Goal: Check status

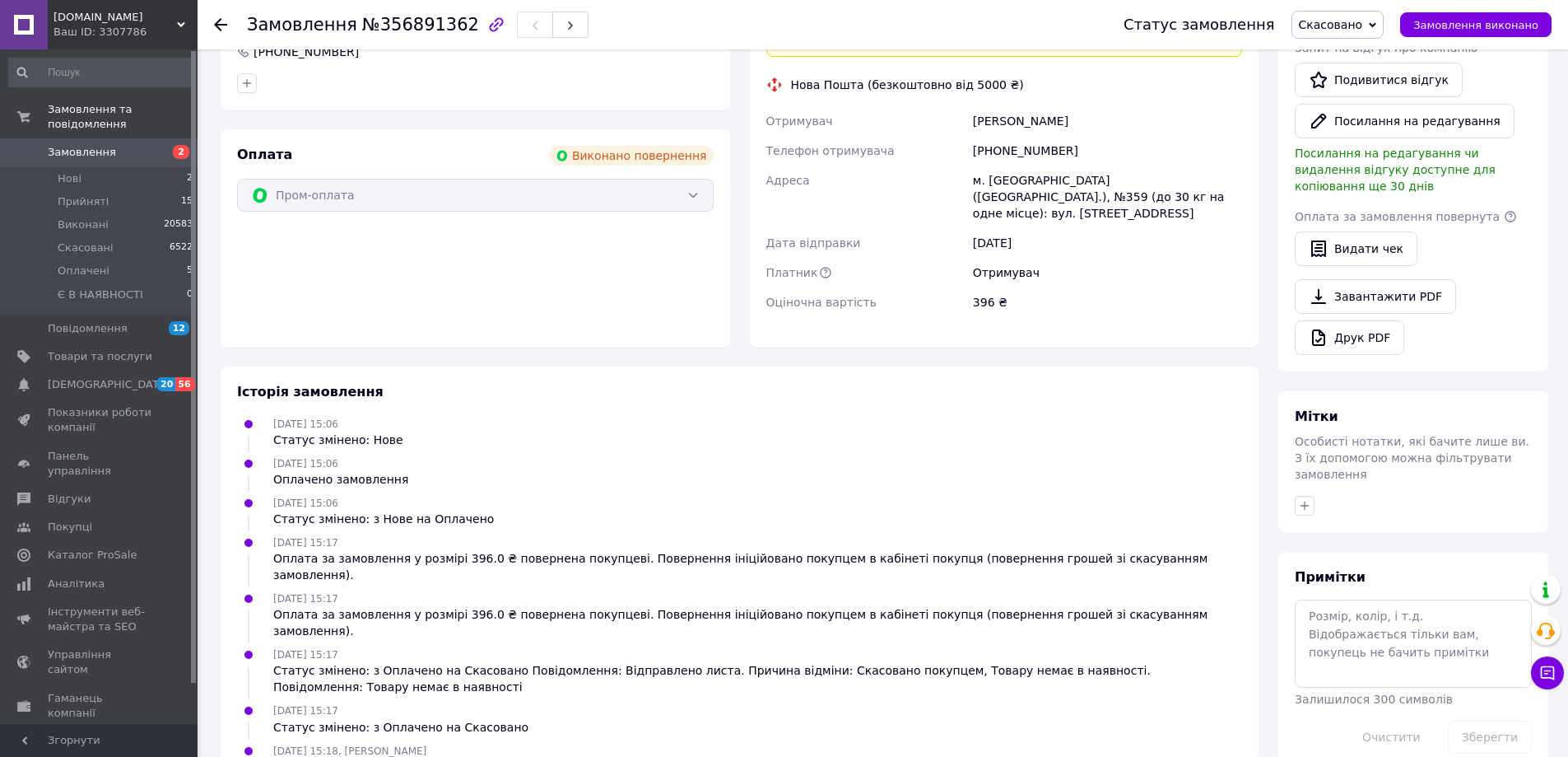
scroll to position [517, 0]
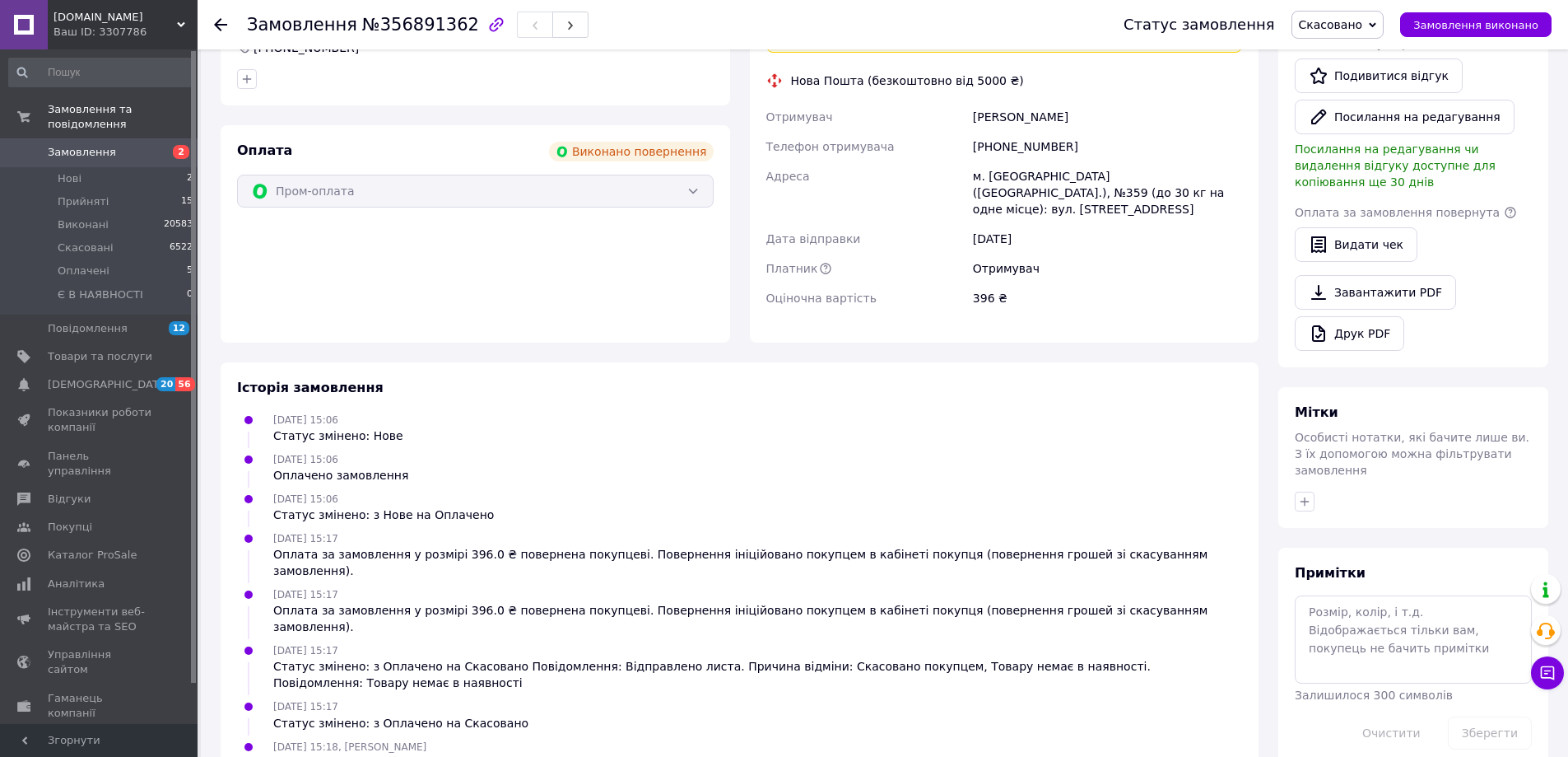
click at [357, 756] on link "відгук" at bounding box center [353, 762] width 38 height 13
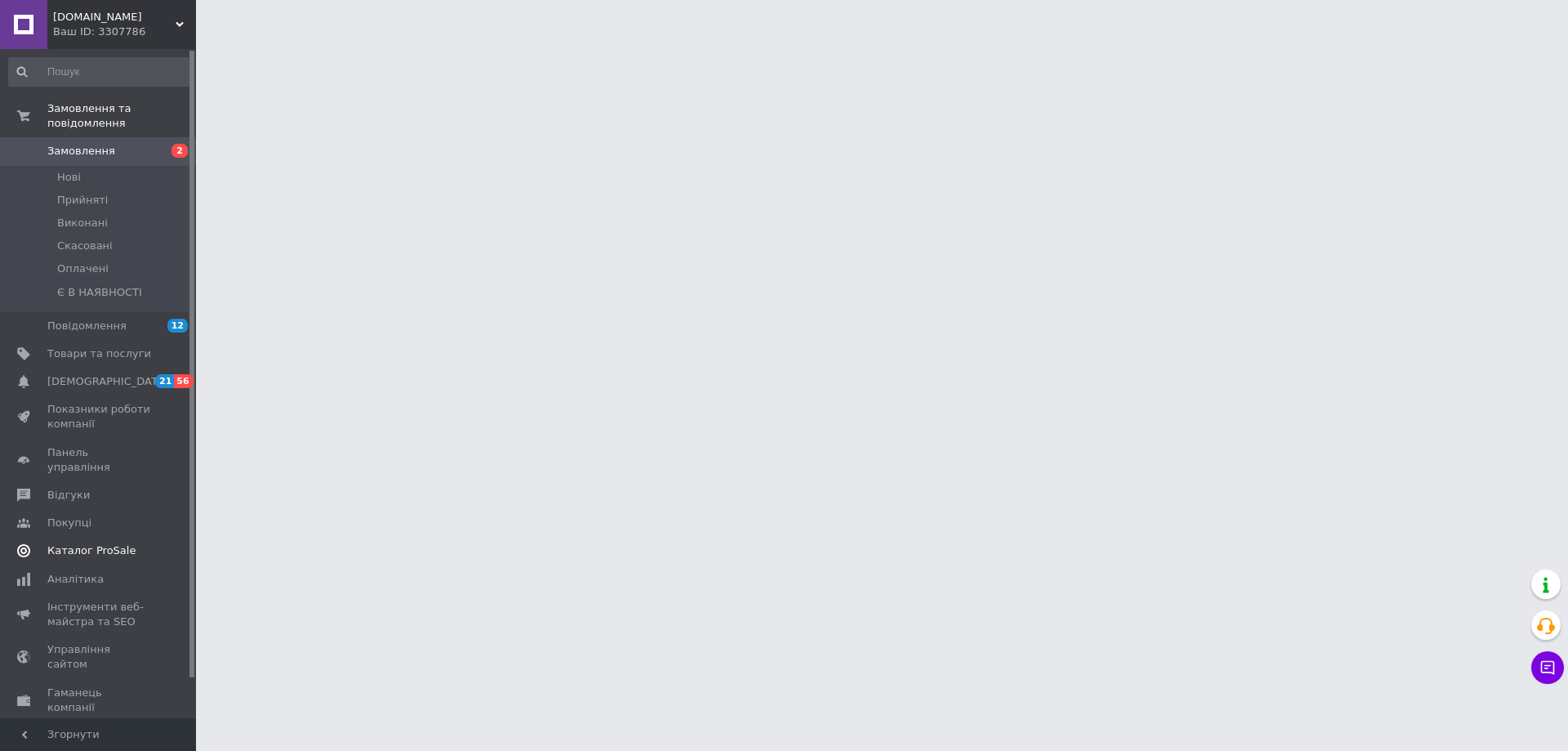
click at [85, 488] on span "Відгуки" at bounding box center [99, 495] width 103 height 15
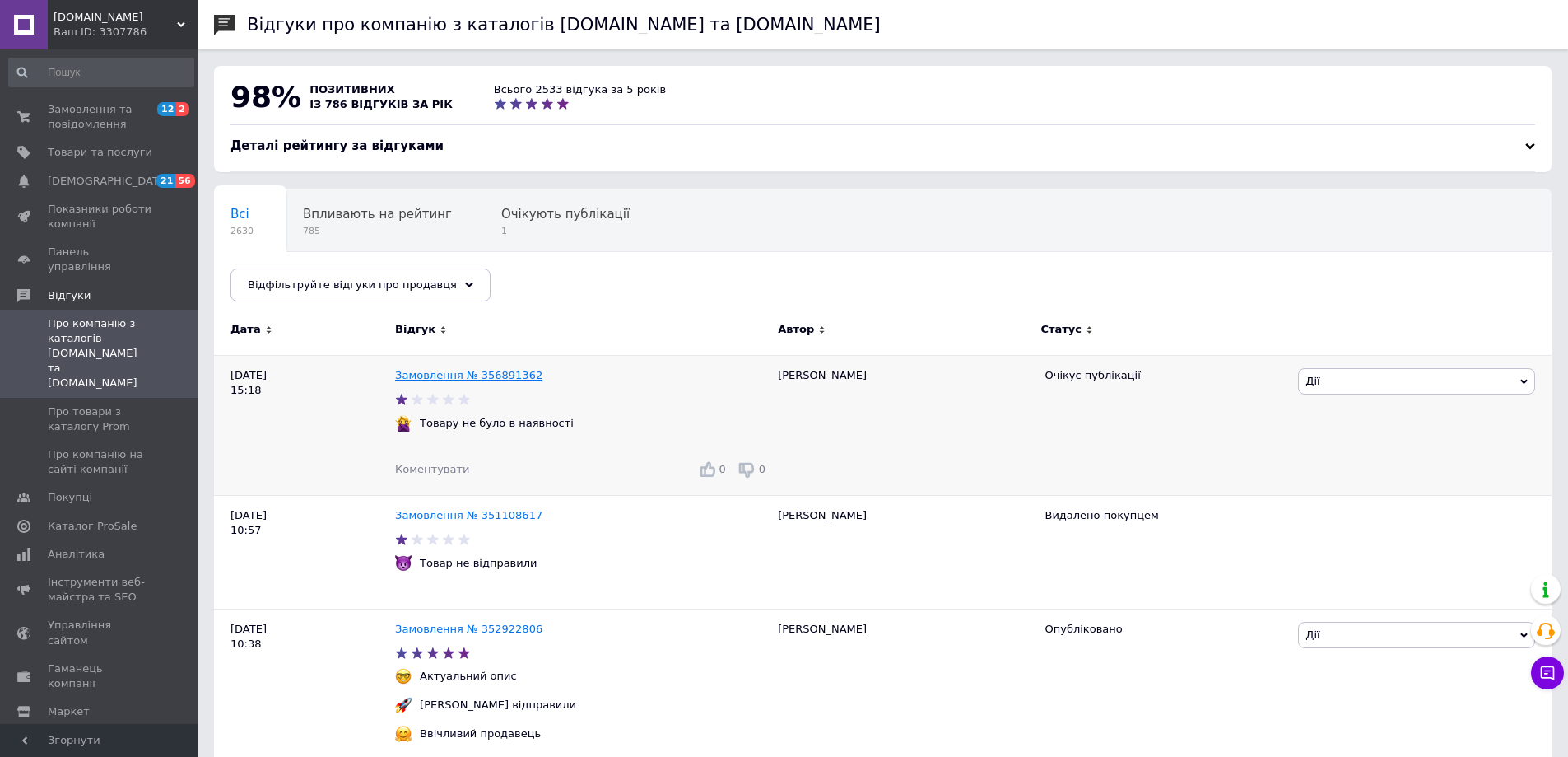
click at [464, 374] on link "Замовлення № 356891362" at bounding box center [469, 375] width 147 height 12
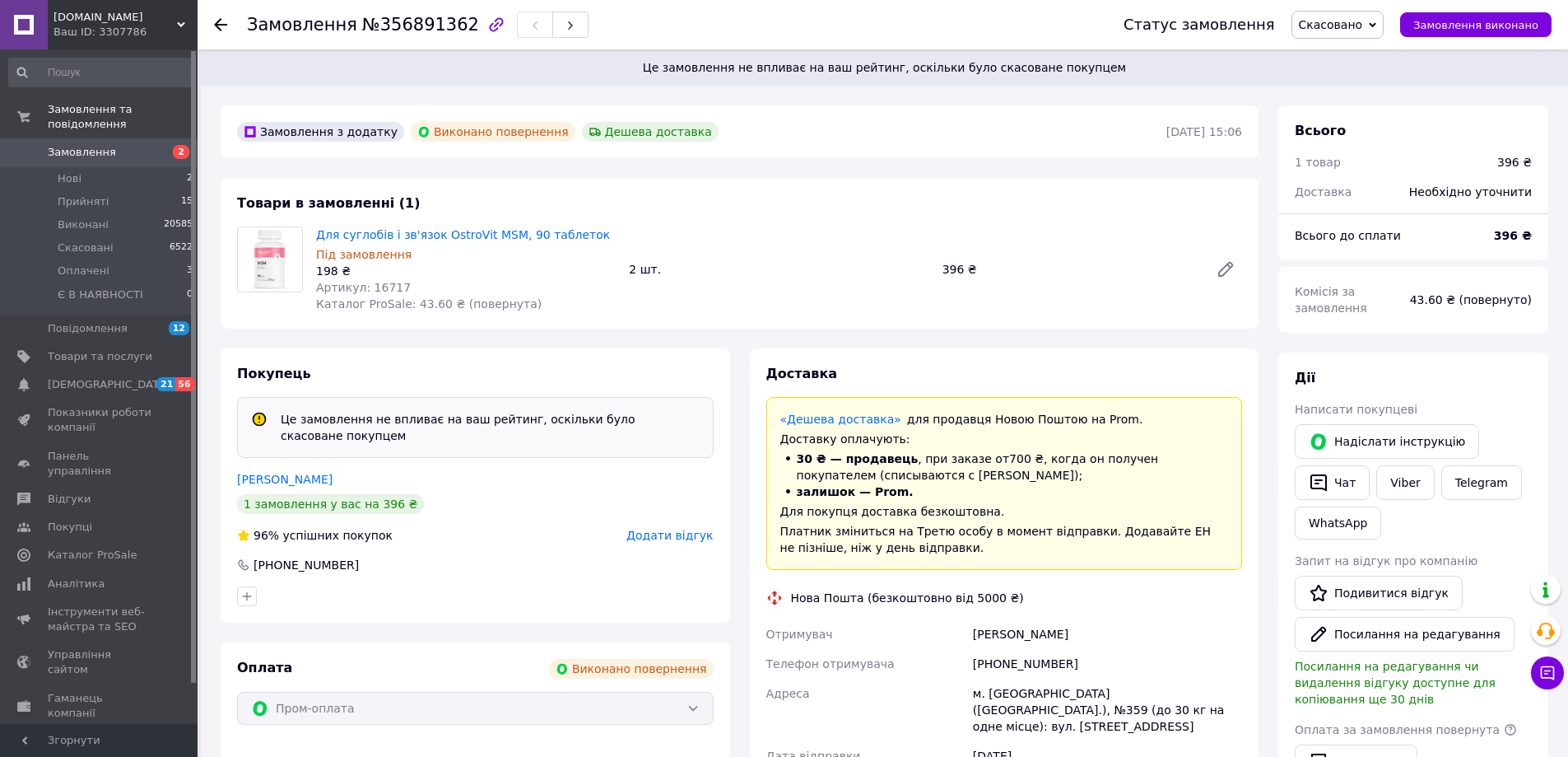
click at [222, 28] on icon at bounding box center [220, 25] width 13 height 13
